Goal: Information Seeking & Learning: Learn about a topic

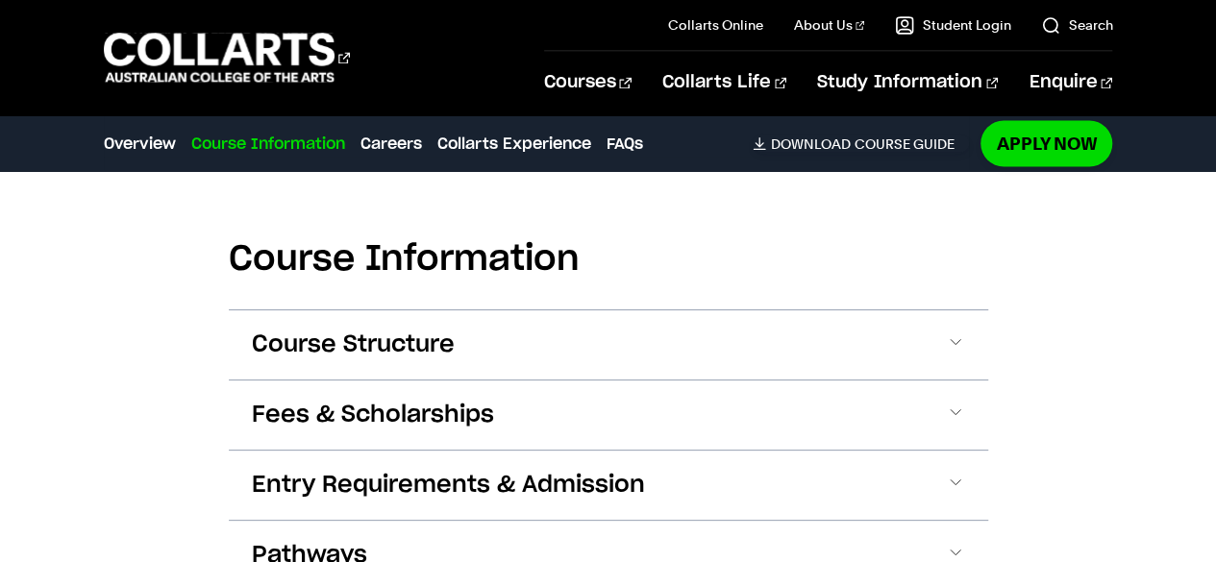
scroll to position [1699, 0]
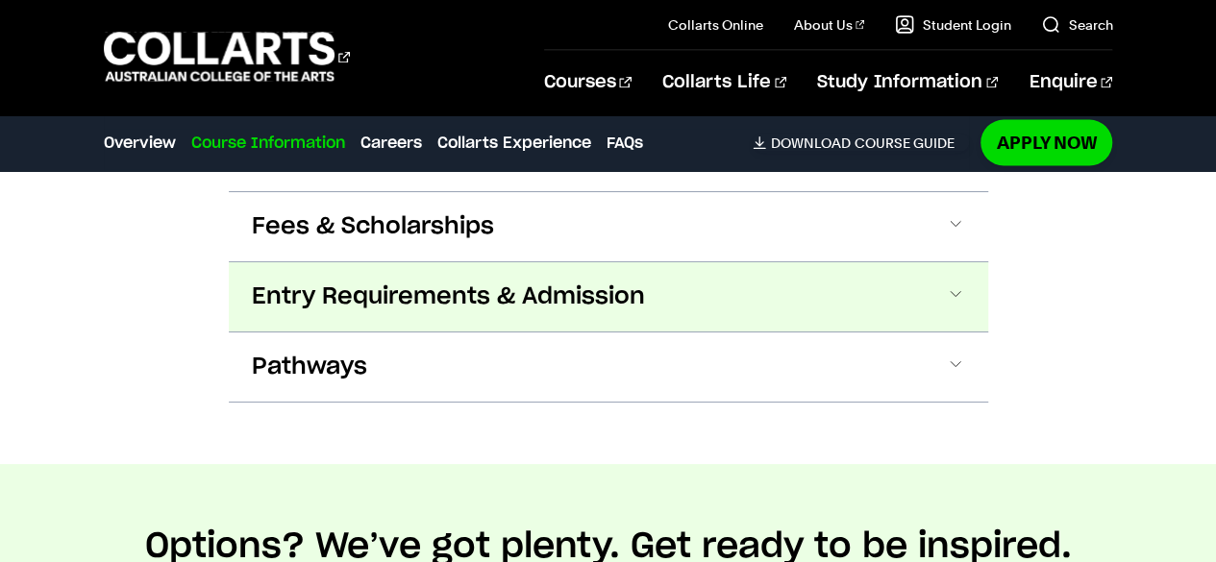
click at [486, 302] on span "Entry Requirements & Admission" at bounding box center [448, 297] width 393 height 31
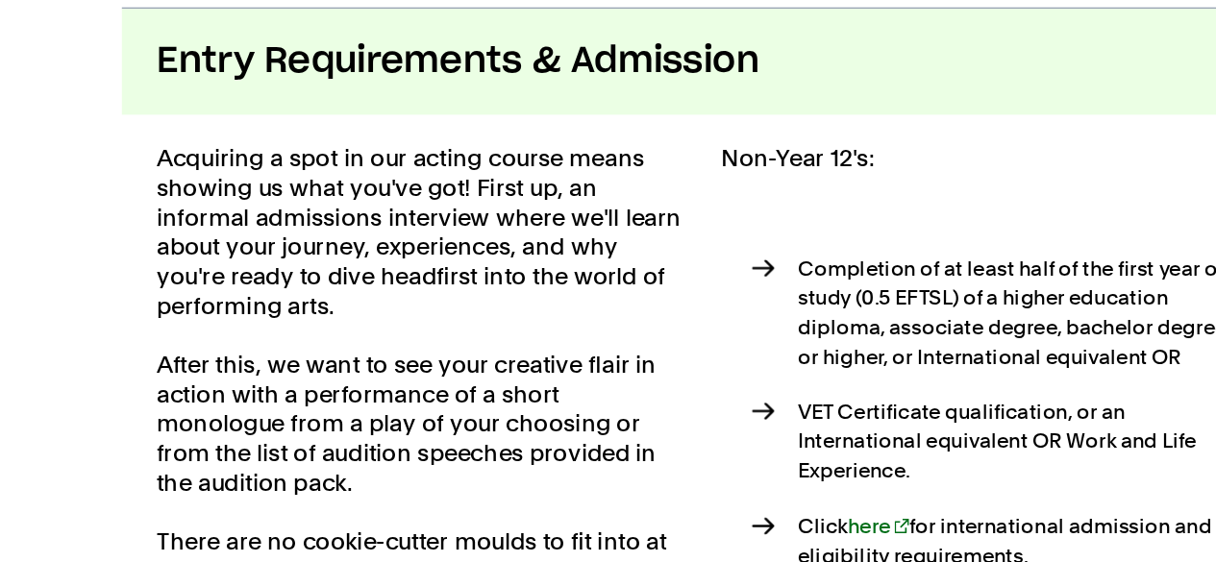
scroll to position [1960, 0]
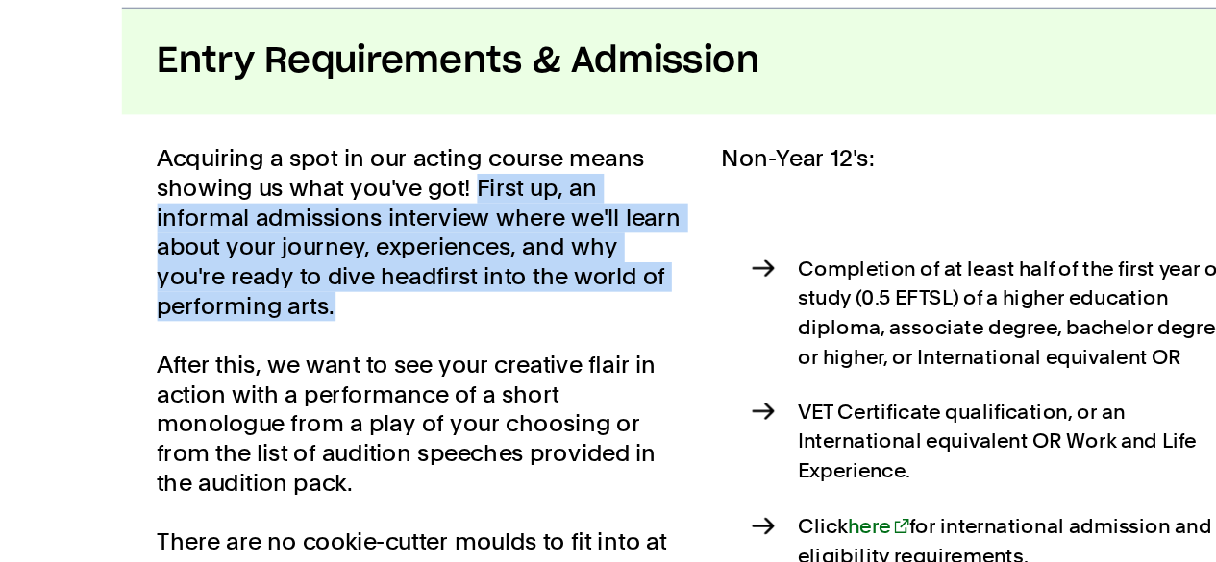
drag, startPoint x: 459, startPoint y: 304, endPoint x: 532, endPoint y: 375, distance: 101.9
click at [532, 375] on p "Acquiring a spot in our acting course means showing us what you've got! First u…" at bounding box center [424, 334] width 345 height 115
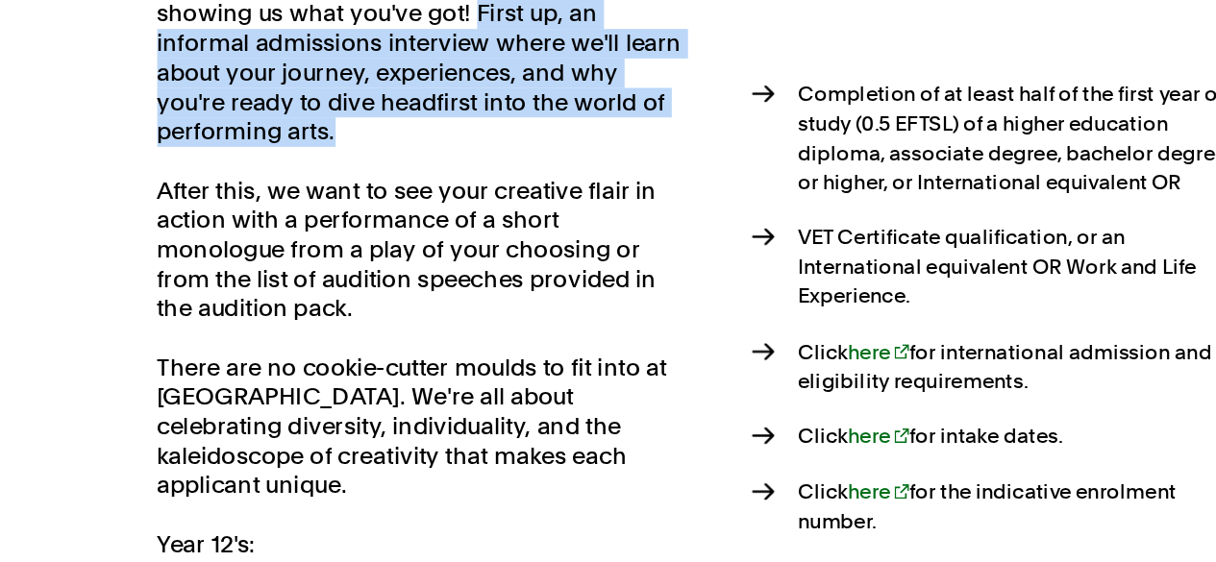
scroll to position [2064, 0]
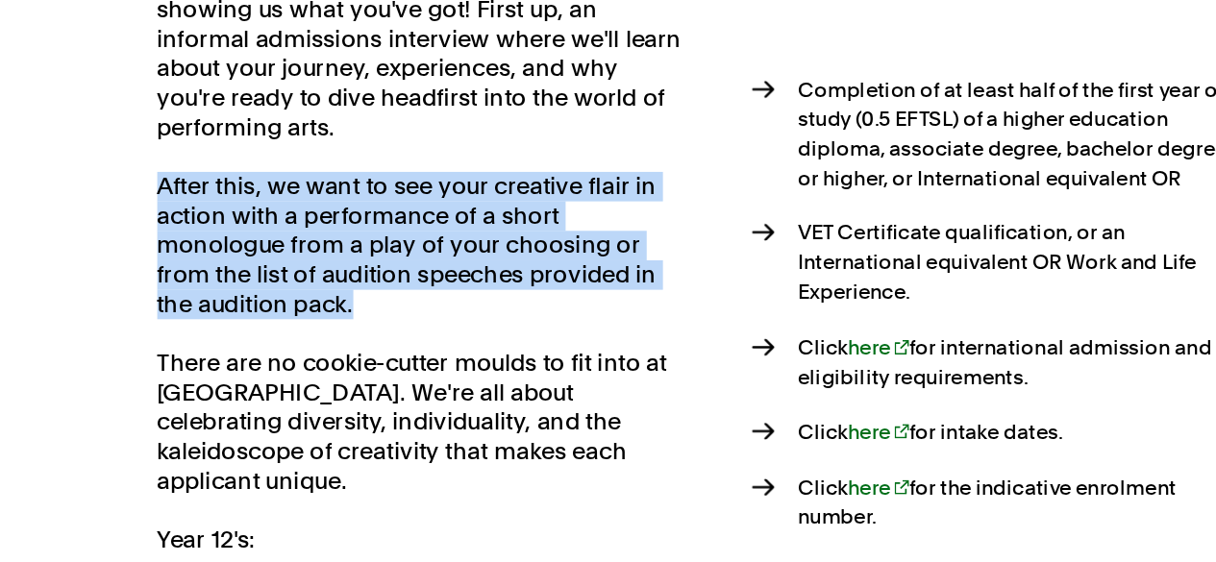
drag, startPoint x: 255, startPoint y: 315, endPoint x: 416, endPoint y: 391, distance: 178.4
click at [416, 391] on p "After this, we want to see your creative flair in action with a performance of …" at bounding box center [424, 356] width 345 height 96
click at [252, 351] on p "After this, we want to see your creative flair in action with a performance of …" at bounding box center [424, 356] width 345 height 96
drag, startPoint x: 239, startPoint y: 301, endPoint x: 417, endPoint y: 387, distance: 197.7
click at [417, 387] on div "Acquiring a spot in our acting course means showing us what you've got! First u…" at bounding box center [608, 474] width 759 height 640
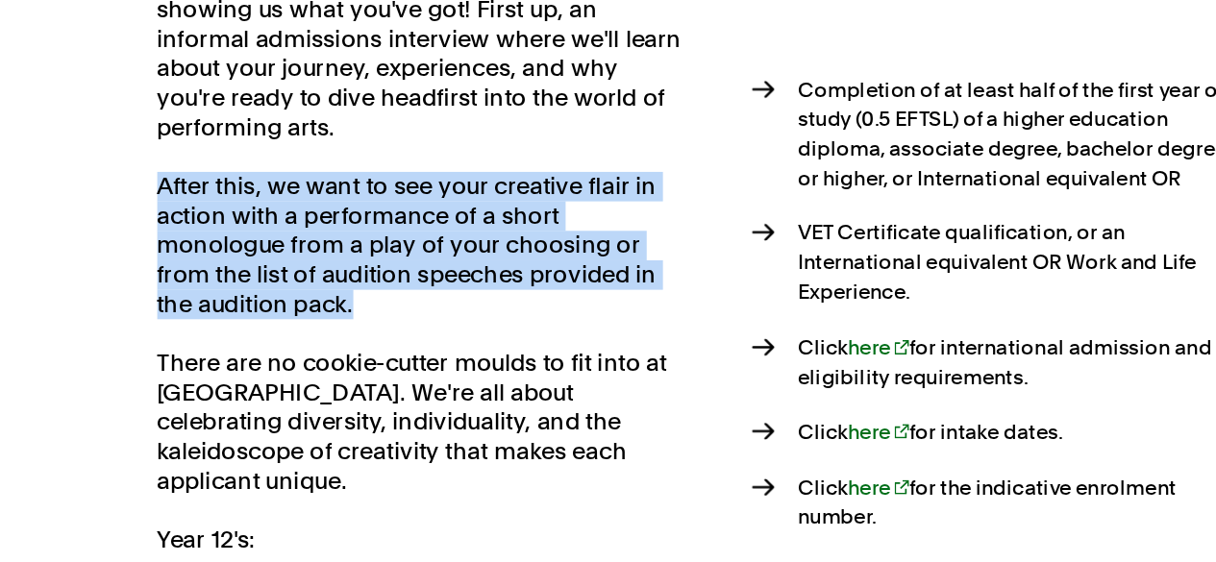
scroll to position [2119, 0]
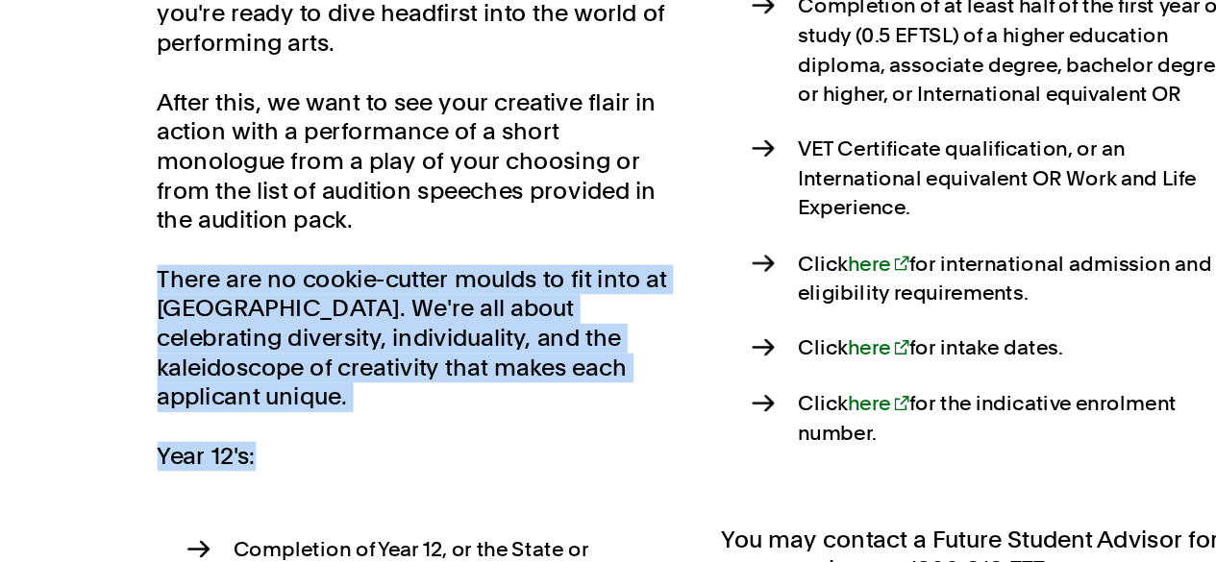
drag, startPoint x: 250, startPoint y: 372, endPoint x: 523, endPoint y: 445, distance: 282.5
click at [523, 445] on div "Acquiring a spot in our acting course means showing us what you've got! First u…" at bounding box center [608, 419] width 759 height 640
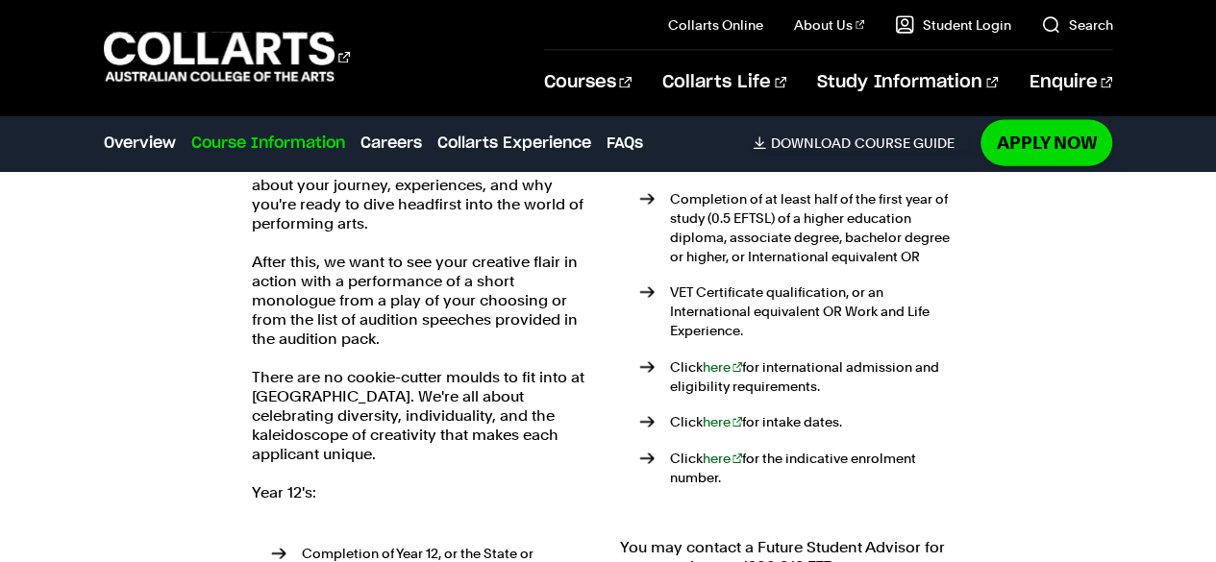
click at [528, 307] on p "After this, we want to see your creative flair in action with a performance of …" at bounding box center [424, 301] width 345 height 96
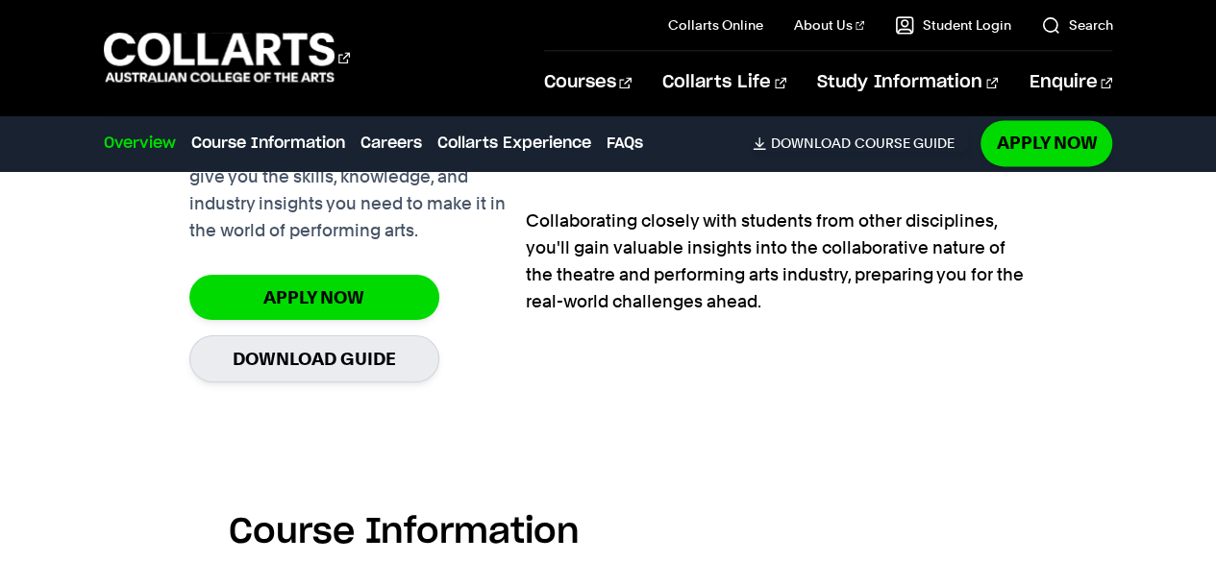
scroll to position [1427, 0]
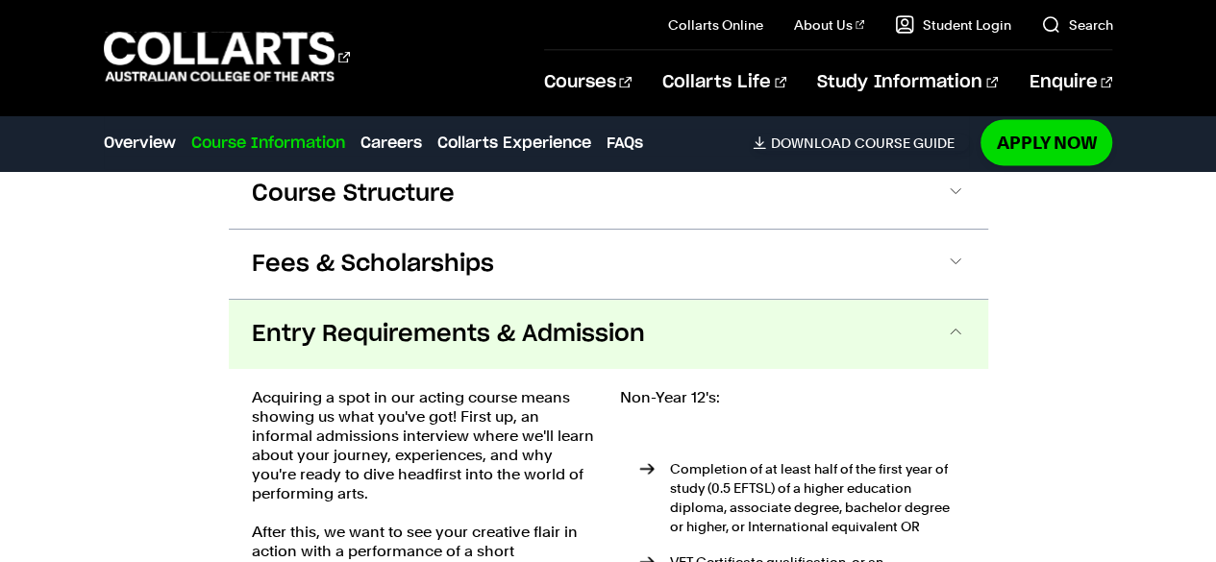
click at [551, 335] on span "Entry Requirements & Admission" at bounding box center [448, 334] width 393 height 31
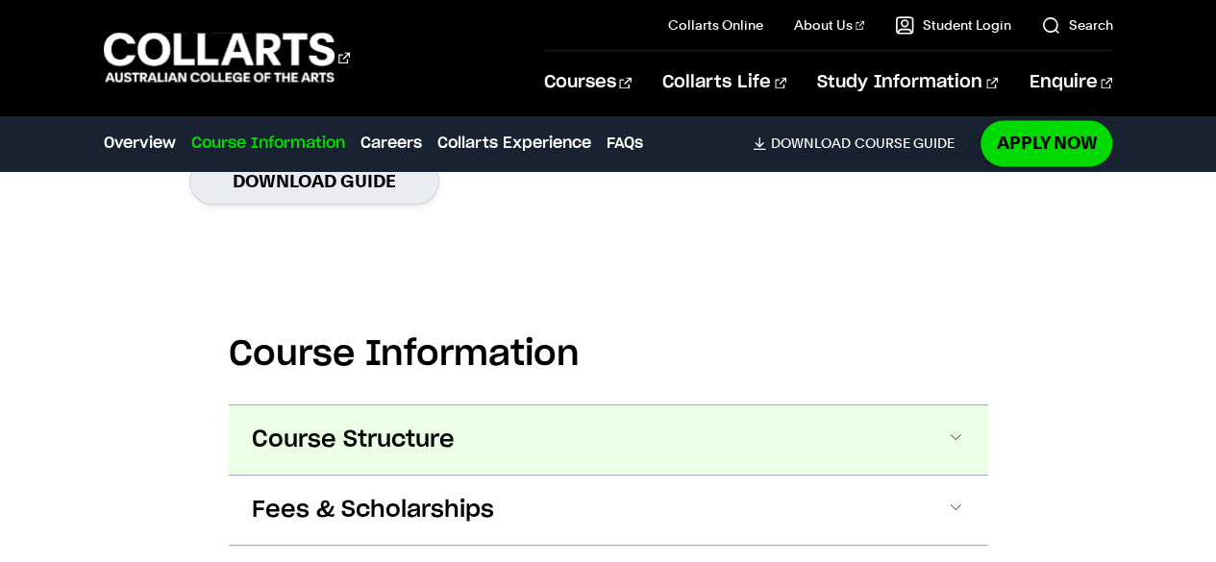
click at [459, 437] on button "Course Structure" at bounding box center [608, 440] width 759 height 69
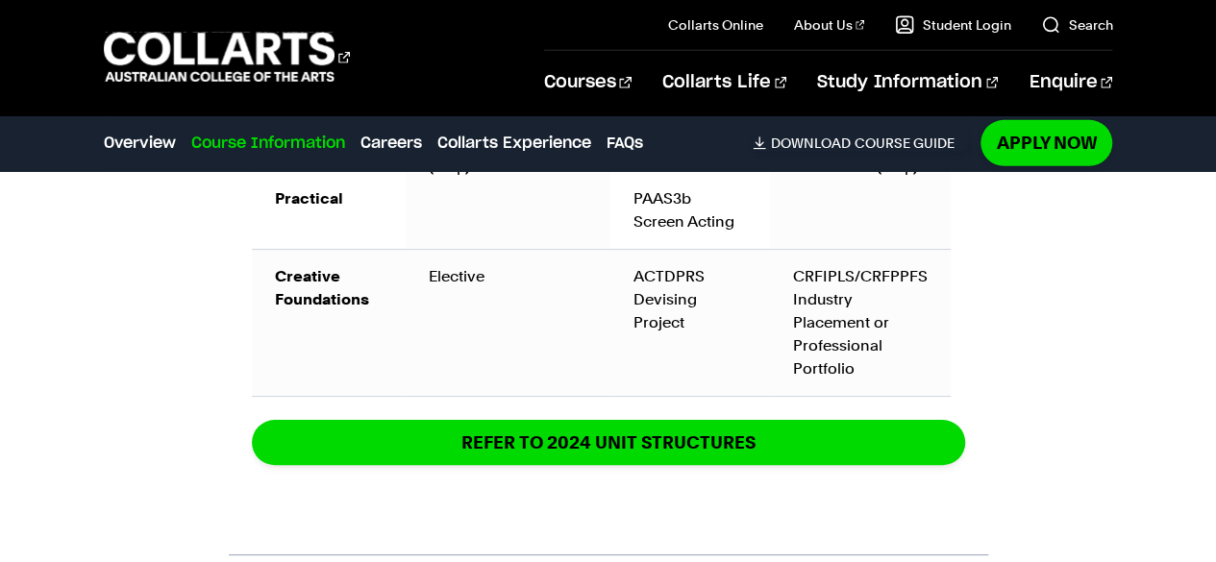
scroll to position [2820, 0]
